Goal: Check status: Check status

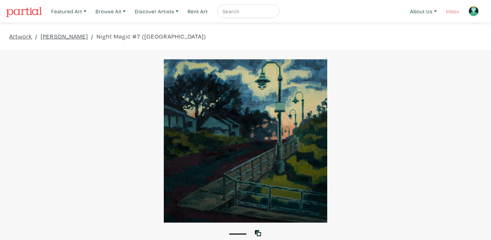
click at [451, 12] on link "Inbox" at bounding box center [452, 11] width 19 height 14
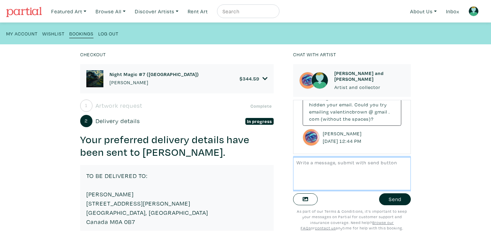
scroll to position [112, 0]
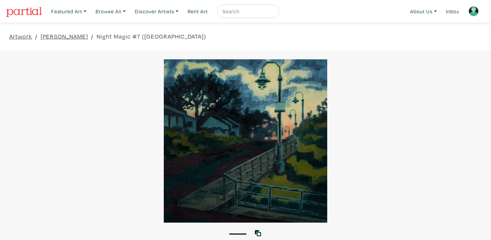
click at [129, 83] on div at bounding box center [245, 140] width 491 height 163
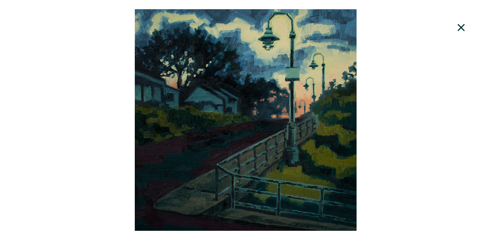
click at [462, 29] on icon at bounding box center [460, 27] width 7 height 7
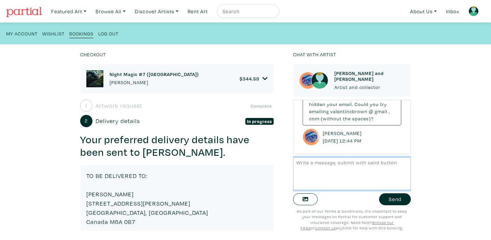
scroll to position [112, 0]
click at [443, 117] on div "Checkout Night Magic #7 (West Harbour) Valentin Brown $ 344.59 • Painting • acr…" at bounding box center [245, 142] width 511 height 196
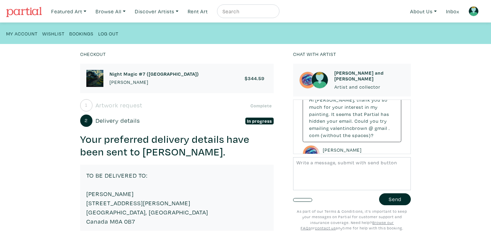
scroll to position [111, 0]
